Goal: Complete application form: Complete application form

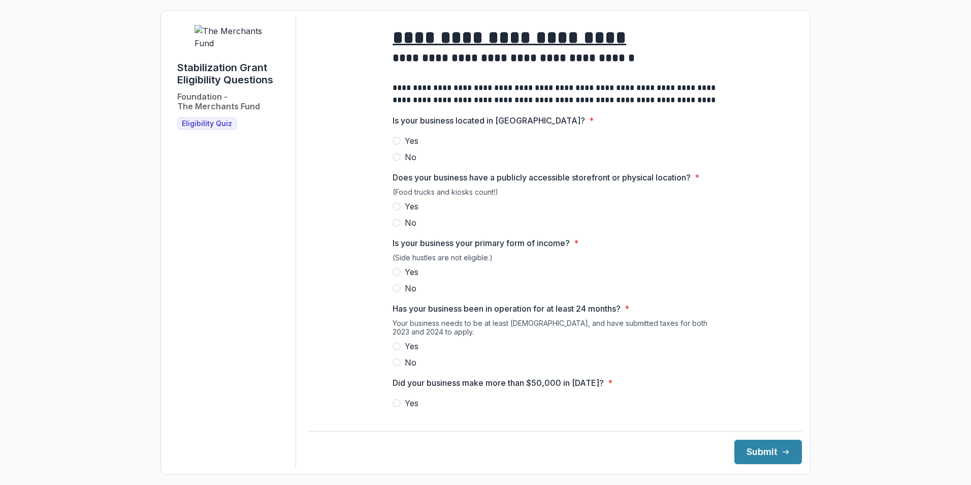
click at [399, 147] on label "Yes" at bounding box center [555, 141] width 325 height 12
click at [395, 210] on span at bounding box center [397, 206] width 8 height 8
click at [396, 276] on span at bounding box center [397, 272] width 8 height 8
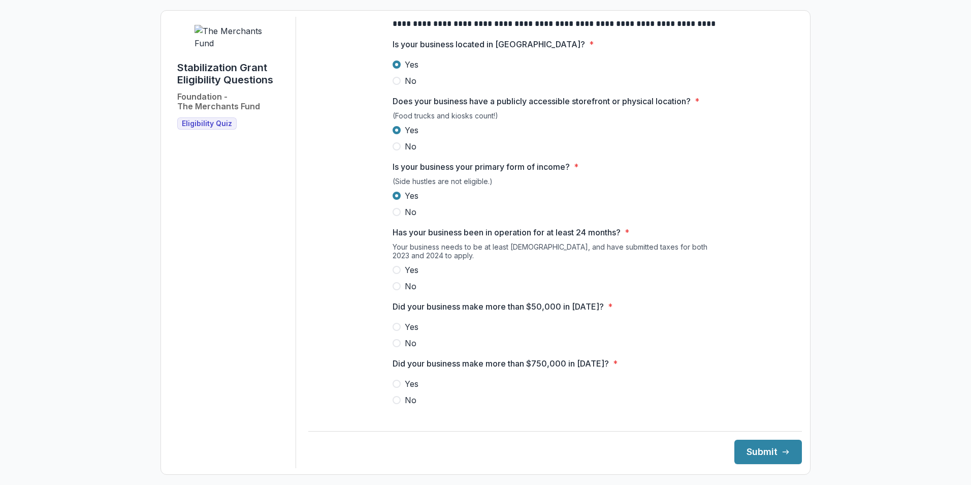
scroll to position [102, 0]
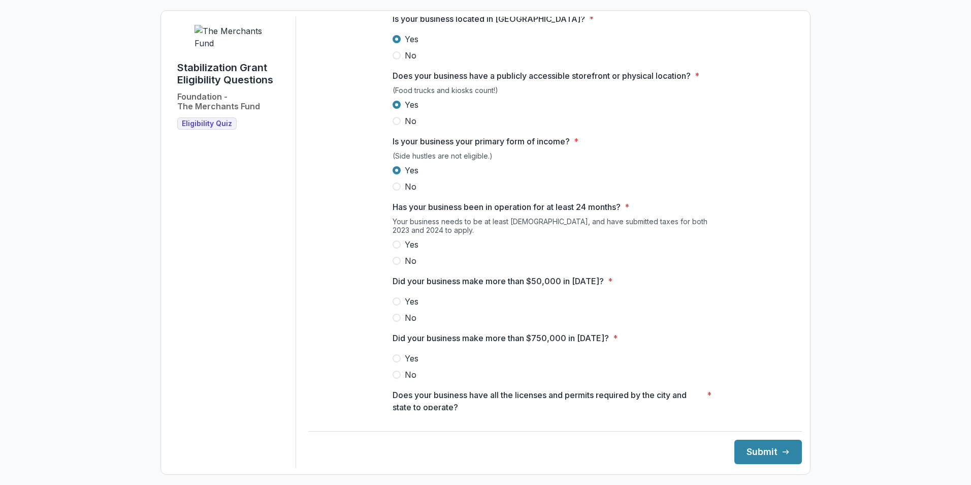
click at [395, 248] on span at bounding box center [397, 244] width 8 height 8
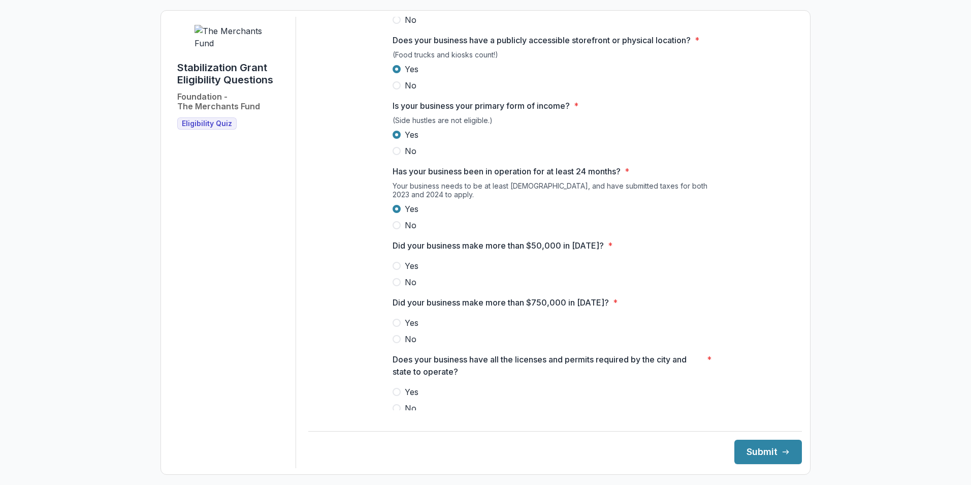
scroll to position [203, 0]
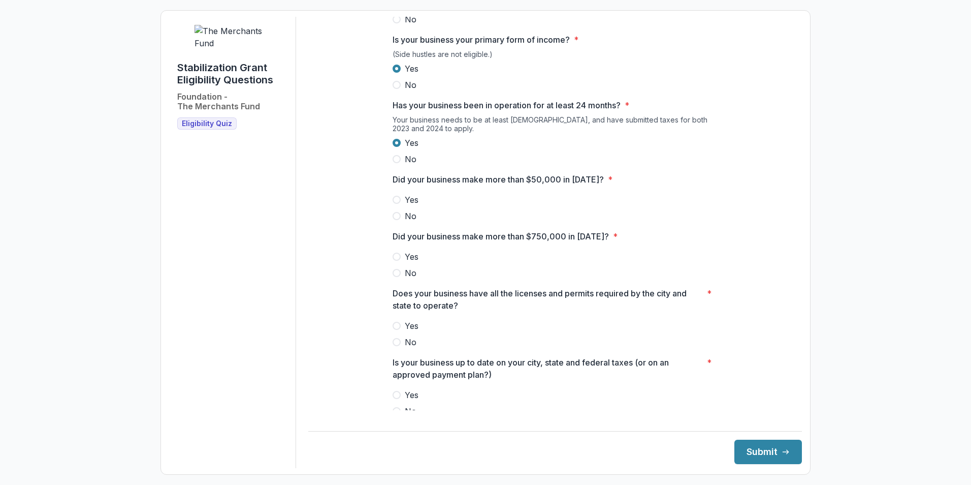
click at [396, 220] on span at bounding box center [397, 216] width 8 height 8
click at [398, 277] on span at bounding box center [397, 273] width 8 height 8
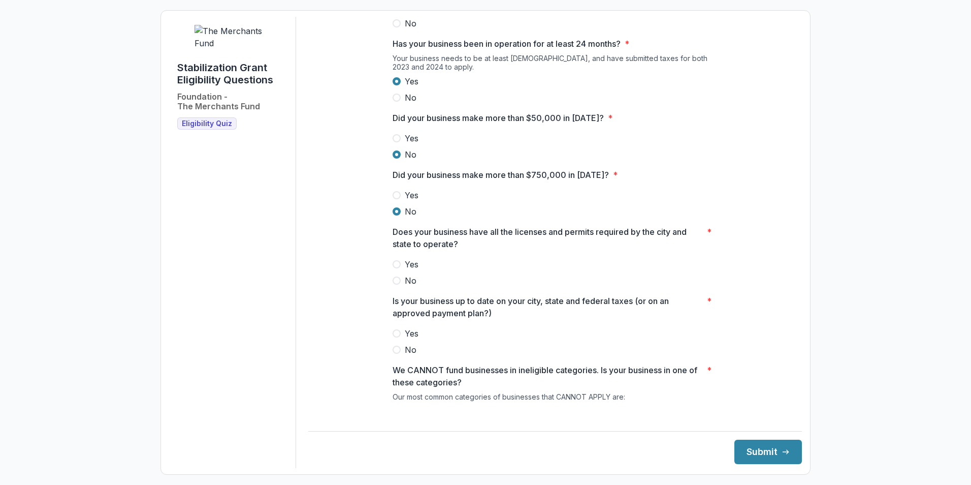
scroll to position [305, 0]
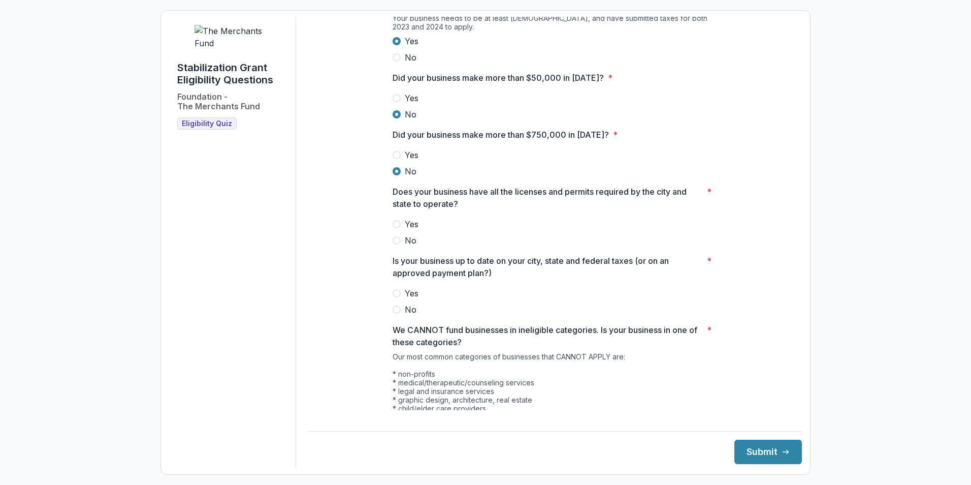
click at [393, 228] on span at bounding box center [397, 224] width 8 height 8
click at [398, 297] on span at bounding box center [397, 293] width 8 height 8
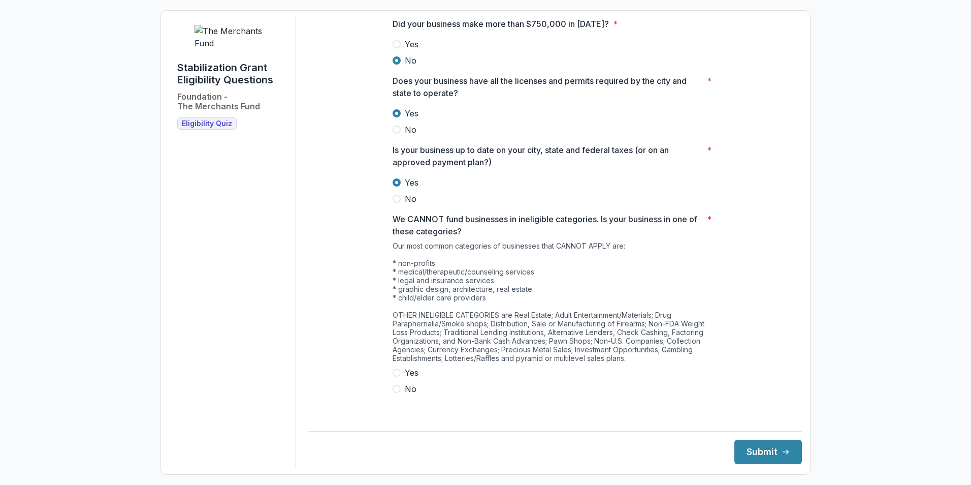
scroll to position [417, 0]
click at [397, 392] on span at bounding box center [397, 387] width 8 height 8
drag, startPoint x: 773, startPoint y: 453, endPoint x: 691, endPoint y: 423, distance: 87.1
click at [772, 452] on button "Submit" at bounding box center [768, 451] width 68 height 24
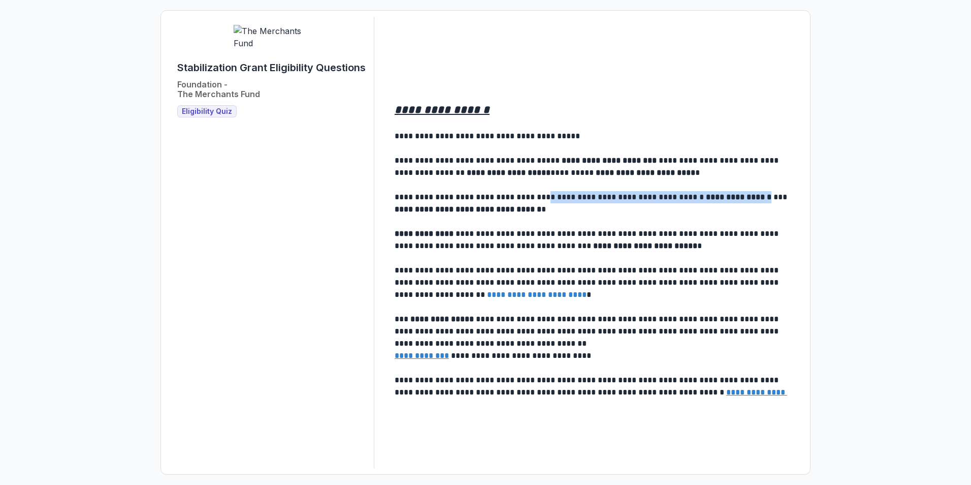
drag, startPoint x: 539, startPoint y: 198, endPoint x: 753, endPoint y: 198, distance: 213.8
click at [753, 198] on p "**********" at bounding box center [594, 203] width 398 height 24
drag, startPoint x: 753, startPoint y: 198, endPoint x: 746, endPoint y: 197, distance: 7.2
copy p "**********"
